Goal: Check status: Check status

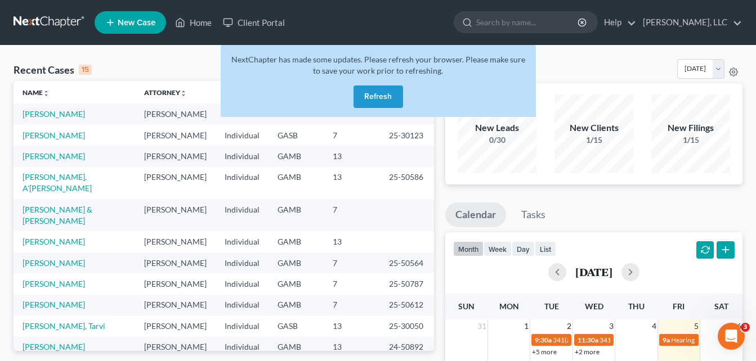
click at [373, 95] on button "Refresh" at bounding box center [378, 97] width 50 height 23
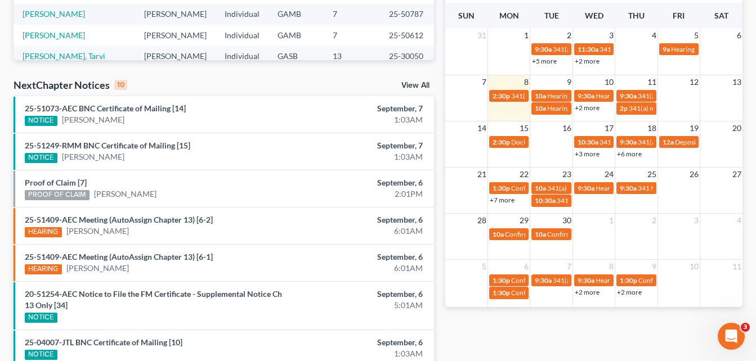
scroll to position [268, 0]
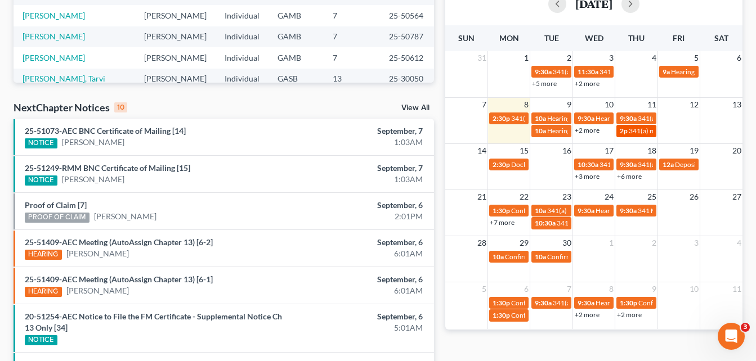
click at [632, 132] on span "341(a) meeting for [PERSON_NAME]" at bounding box center [683, 131] width 109 height 8
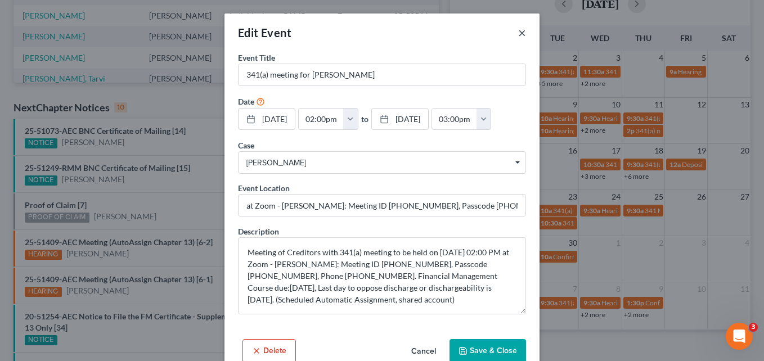
click at [518, 35] on button "×" at bounding box center [522, 33] width 8 height 14
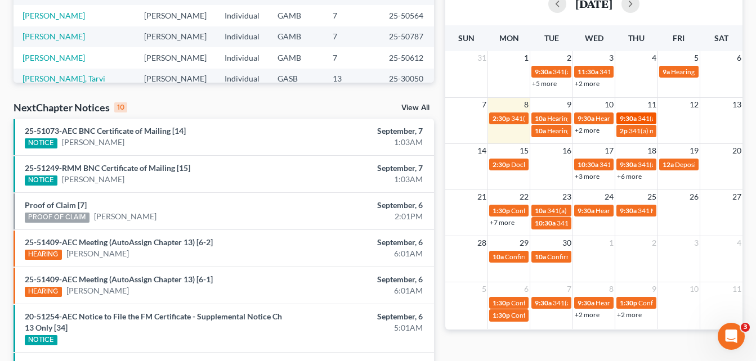
click at [634, 119] on span "9:30a" at bounding box center [628, 118] width 17 height 8
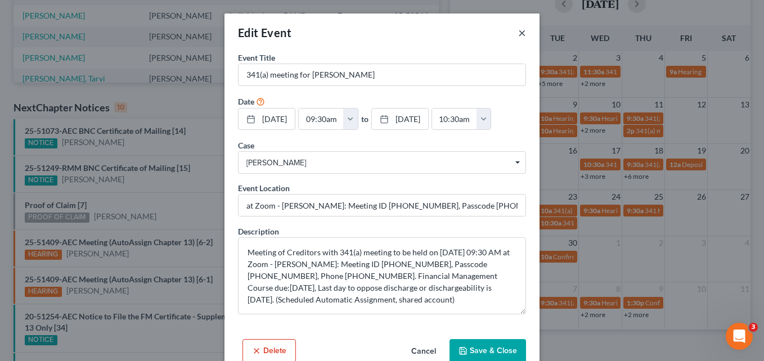
click at [518, 30] on button "×" at bounding box center [522, 33] width 8 height 14
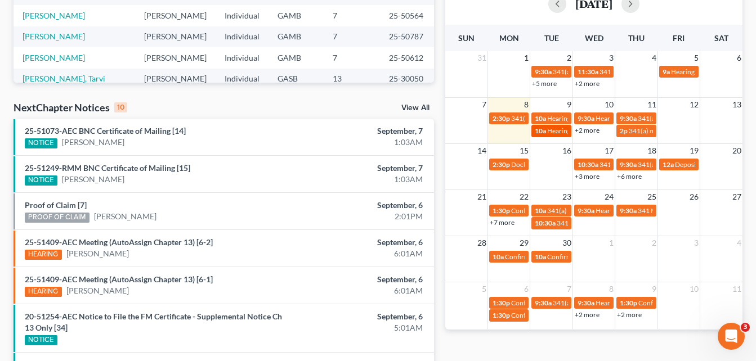
click at [549, 130] on span "Hearing for [PERSON_NAME]" at bounding box center [591, 131] width 88 height 8
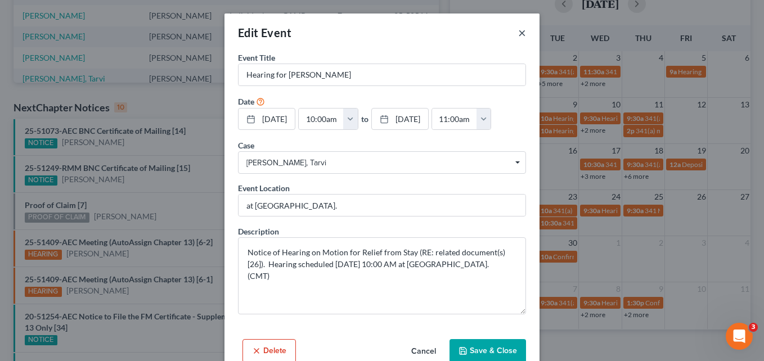
click at [519, 33] on button "×" at bounding box center [522, 33] width 8 height 14
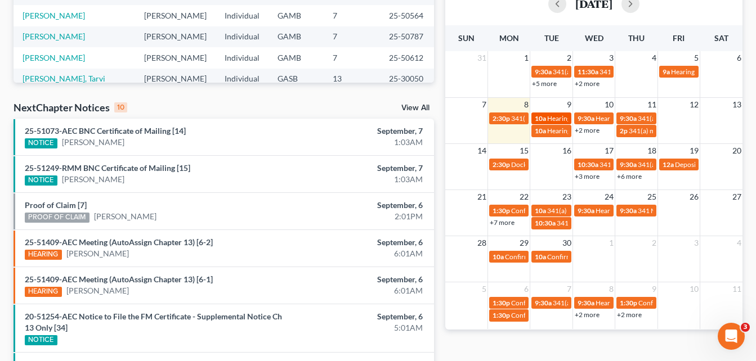
click at [553, 119] on span "Hearing for [PERSON_NAME]" at bounding box center [591, 118] width 88 height 8
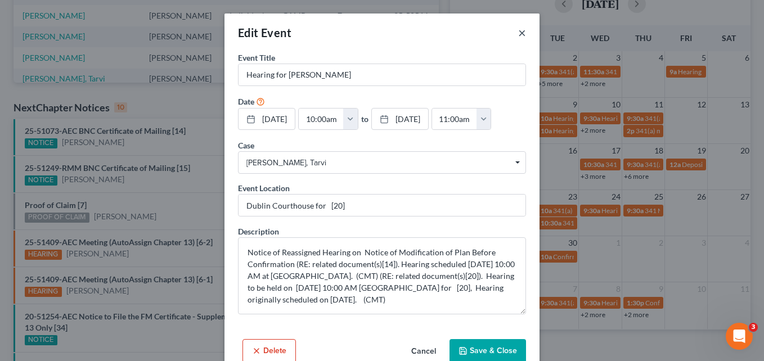
click at [518, 35] on button "×" at bounding box center [522, 33] width 8 height 14
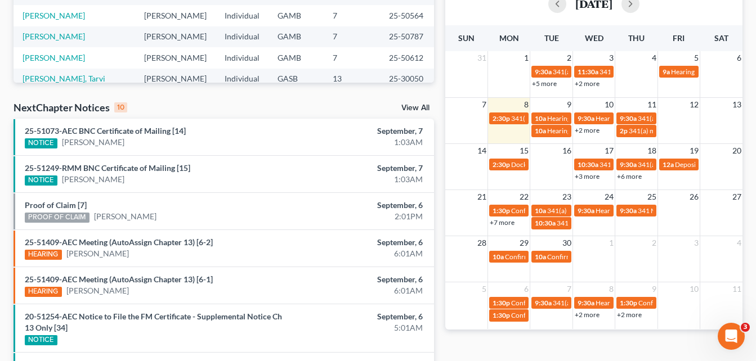
click at [585, 133] on link "+2 more" at bounding box center [587, 130] width 25 height 8
click at [444, 106] on div "Monthly Progress Bankruptcy Bankruptcy [DATE] [DATE] [DATE] [DATE] [DATE] [DATE…" at bounding box center [594, 161] width 308 height 740
click at [440, 105] on div "Monthly Progress Bankruptcy Bankruptcy [DATE] [DATE] [DATE] [DATE] [DATE] [DATE…" at bounding box center [594, 161] width 308 height 740
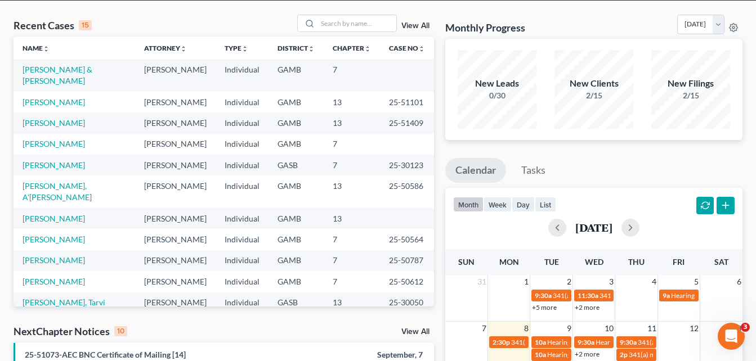
scroll to position [0, 0]
